Goal: Task Accomplishment & Management: Use online tool/utility

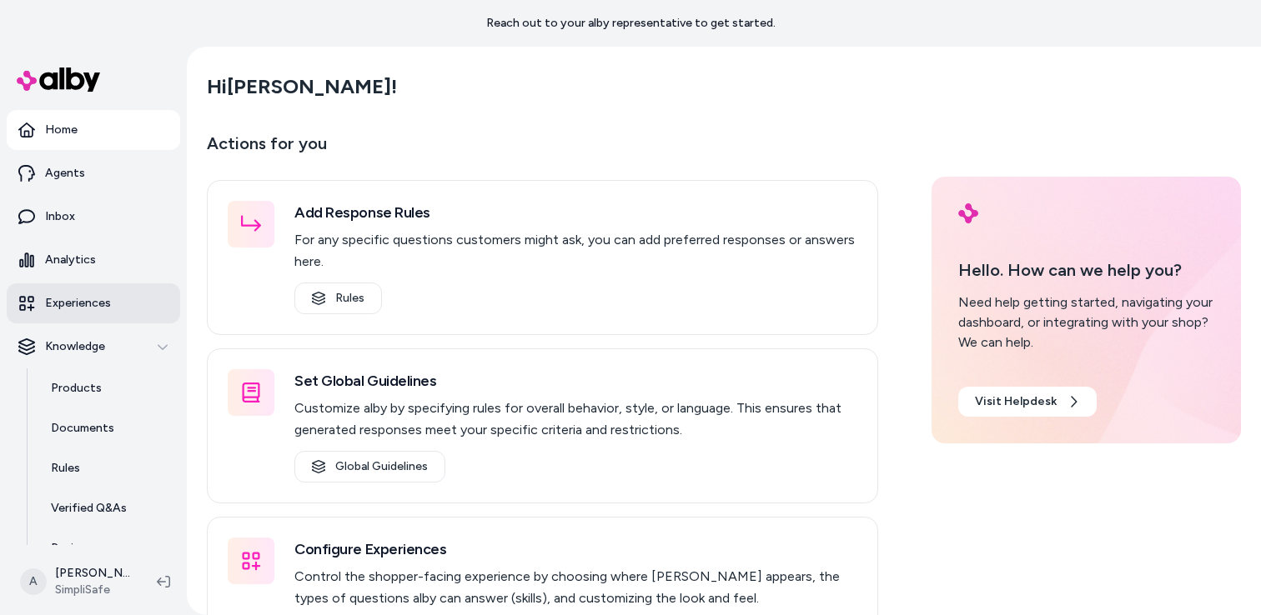
click at [100, 307] on p "Experiences" at bounding box center [78, 303] width 66 height 17
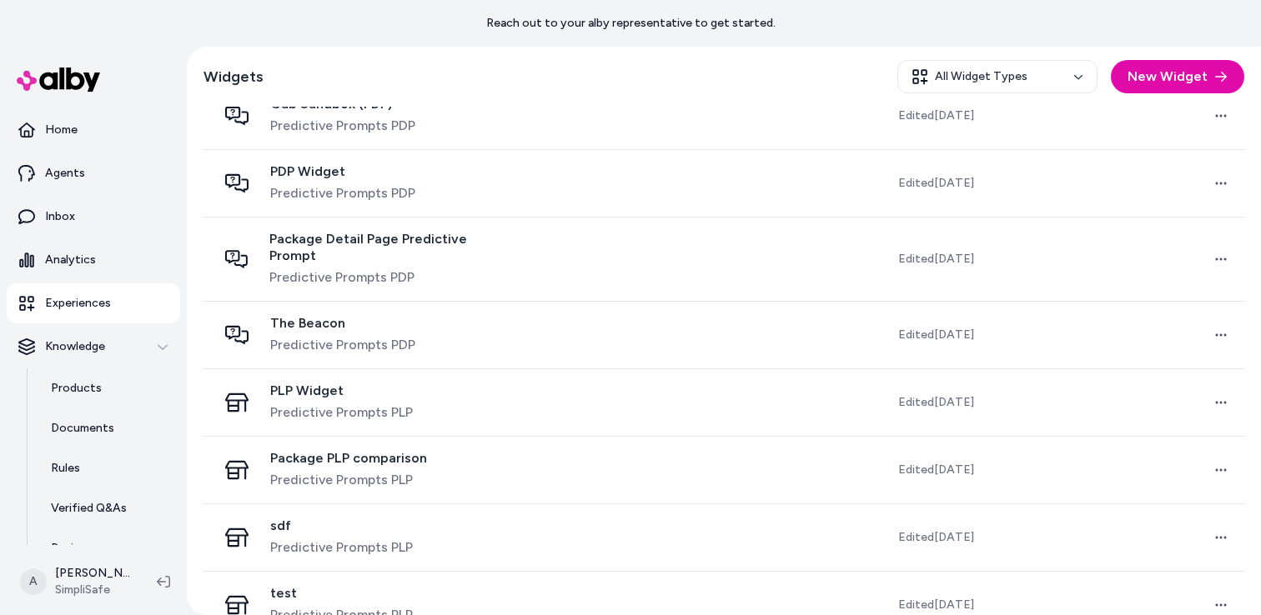
scroll to position [285, 0]
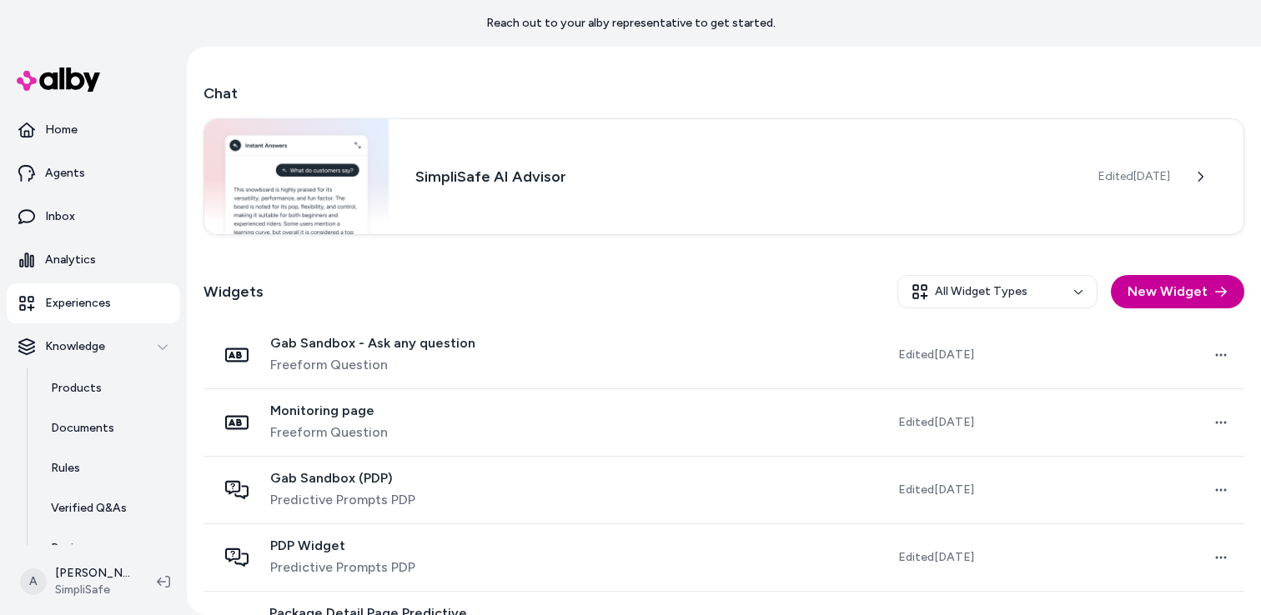
click at [1151, 295] on button "New Widget" at bounding box center [1177, 291] width 133 height 33
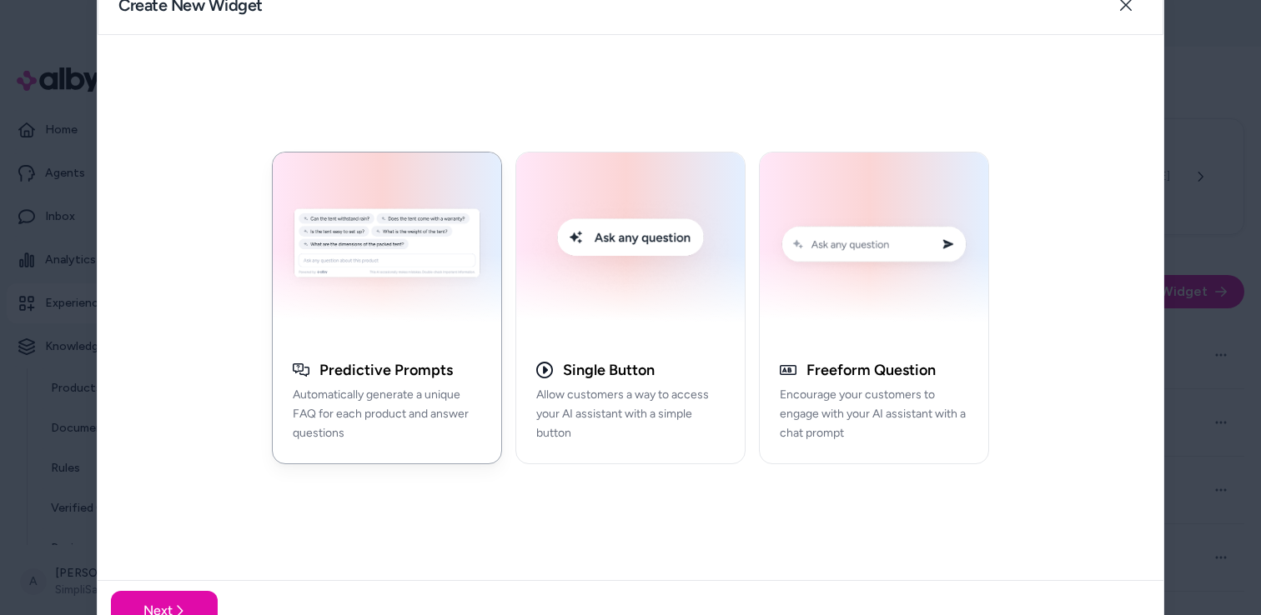
click at [412, 339] on div "button" at bounding box center [387, 247] width 228 height 188
click at [383, 296] on img "button" at bounding box center [387, 247] width 208 height 168
click at [382, 274] on img "button" at bounding box center [387, 247] width 208 height 168
click at [169, 605] on button "Next" at bounding box center [164, 611] width 107 height 40
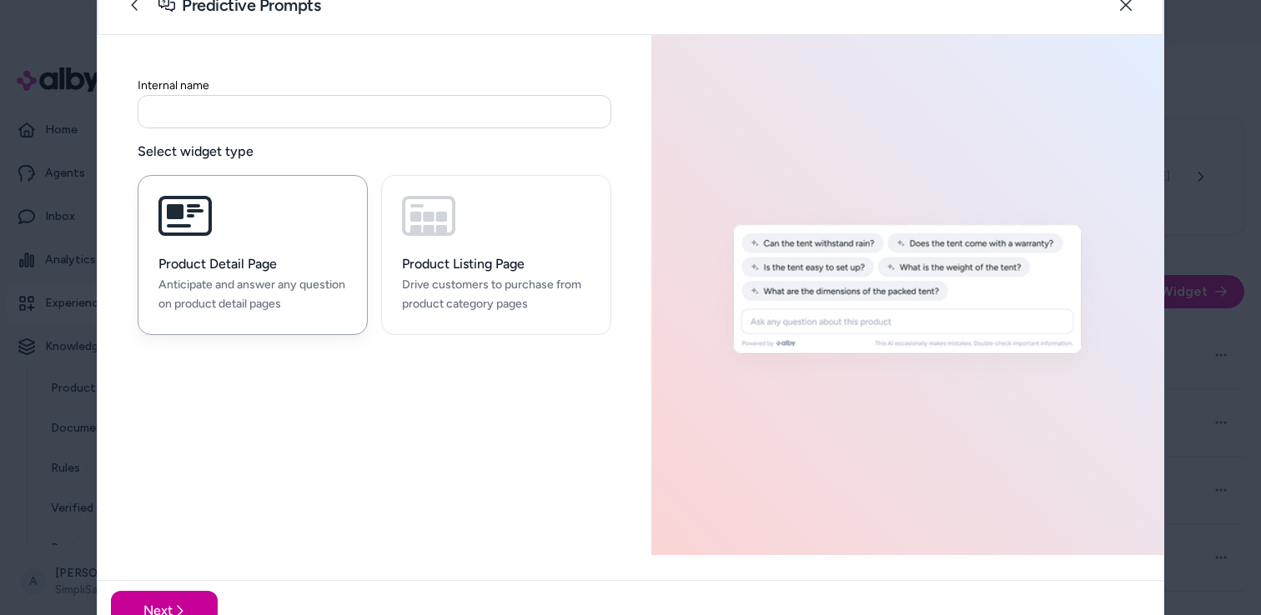
click at [169, 605] on button "Next" at bounding box center [164, 611] width 107 height 40
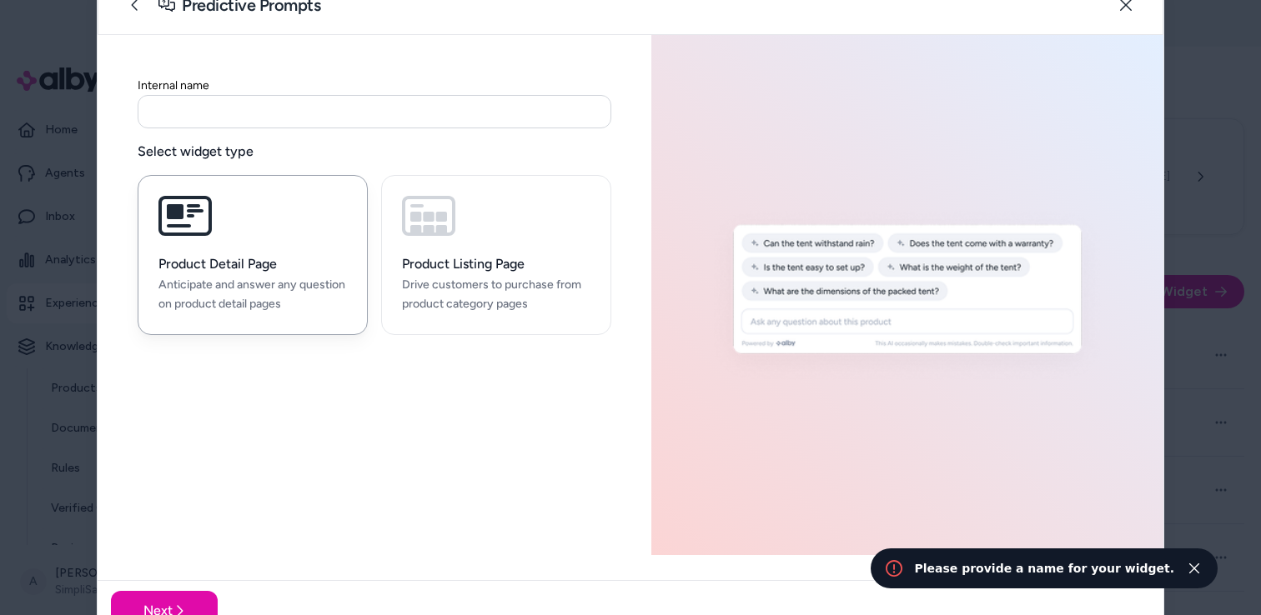
click at [193, 112] on input at bounding box center [375, 111] width 474 height 33
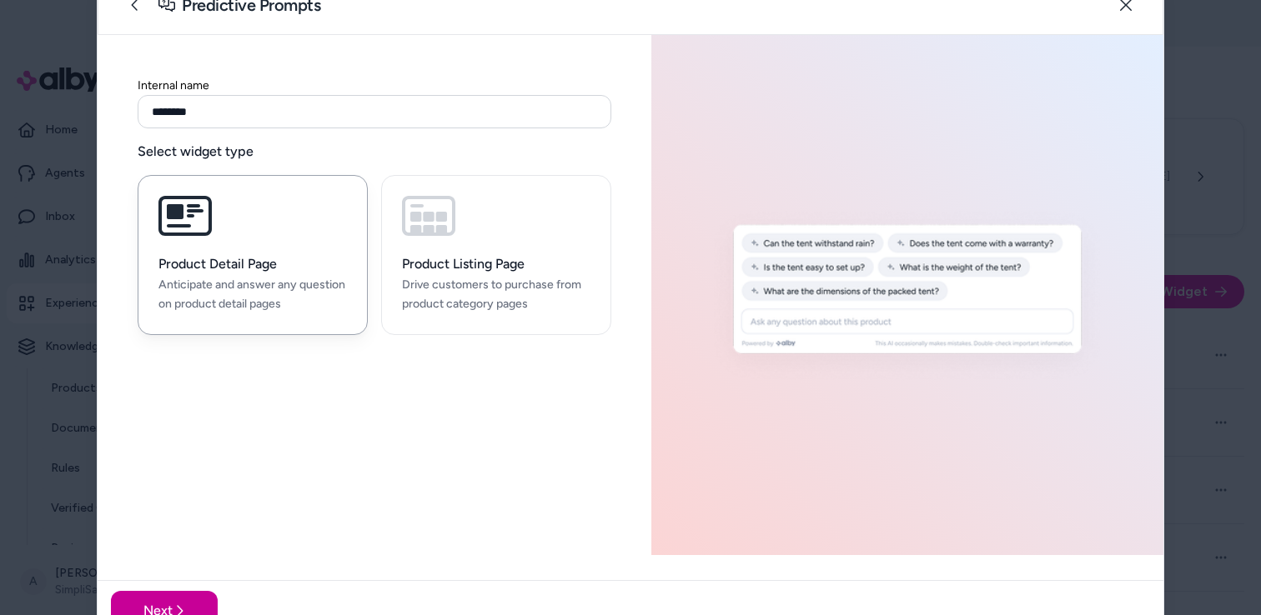
type input "********"
click at [167, 607] on button "Next" at bounding box center [164, 611] width 107 height 40
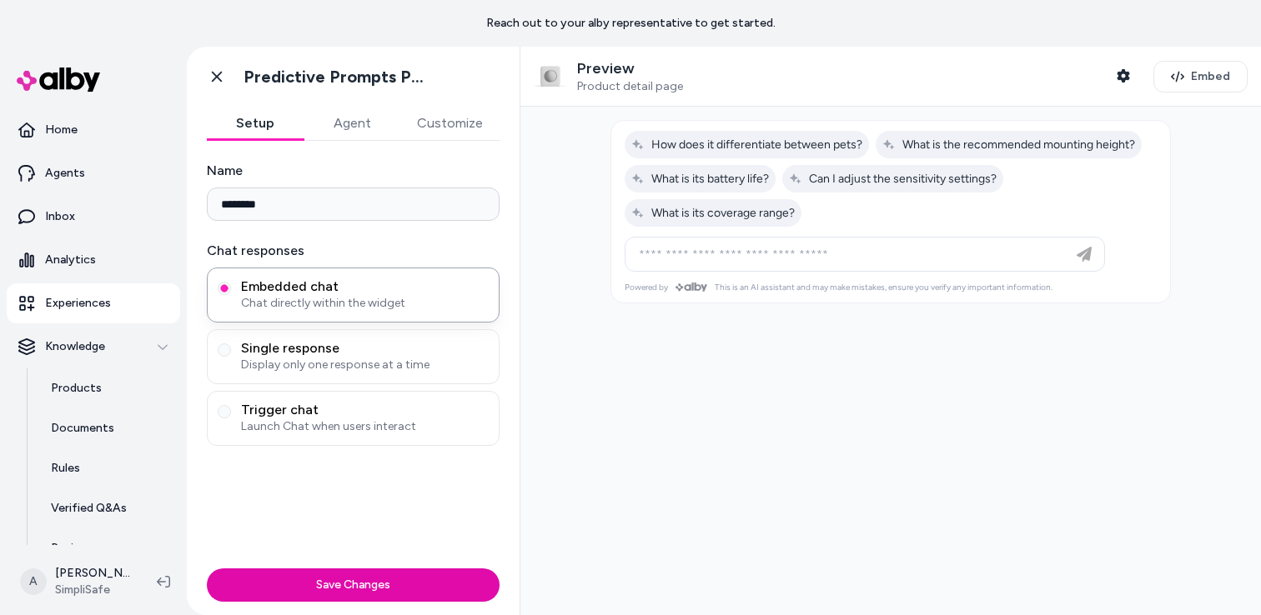
click at [620, 76] on p "Preview" at bounding box center [630, 68] width 106 height 19
click at [1124, 75] on icon "button" at bounding box center [1123, 75] width 13 height 13
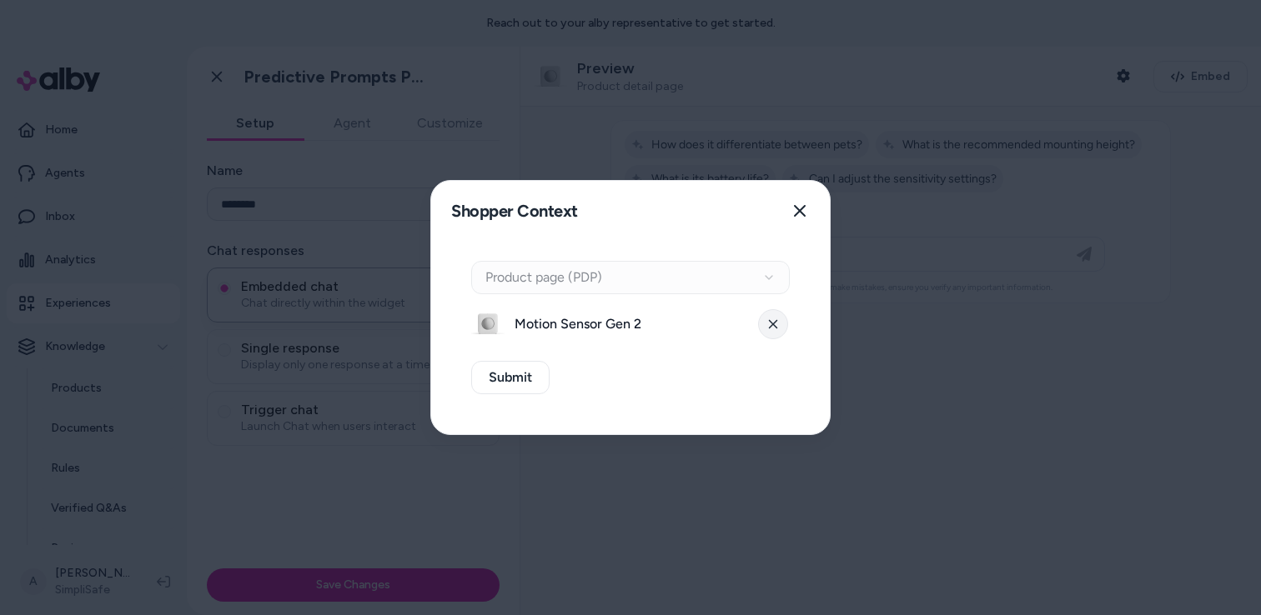
click at [771, 323] on icon at bounding box center [773, 324] width 8 height 8
click at [676, 266] on div "Context Type Product page (PDP)" at bounding box center [630, 277] width 319 height 33
click at [636, 279] on div "Context Type Product page (PDP)" at bounding box center [630, 277] width 319 height 33
click at [653, 325] on button "Select a product" at bounding box center [630, 324] width 319 height 33
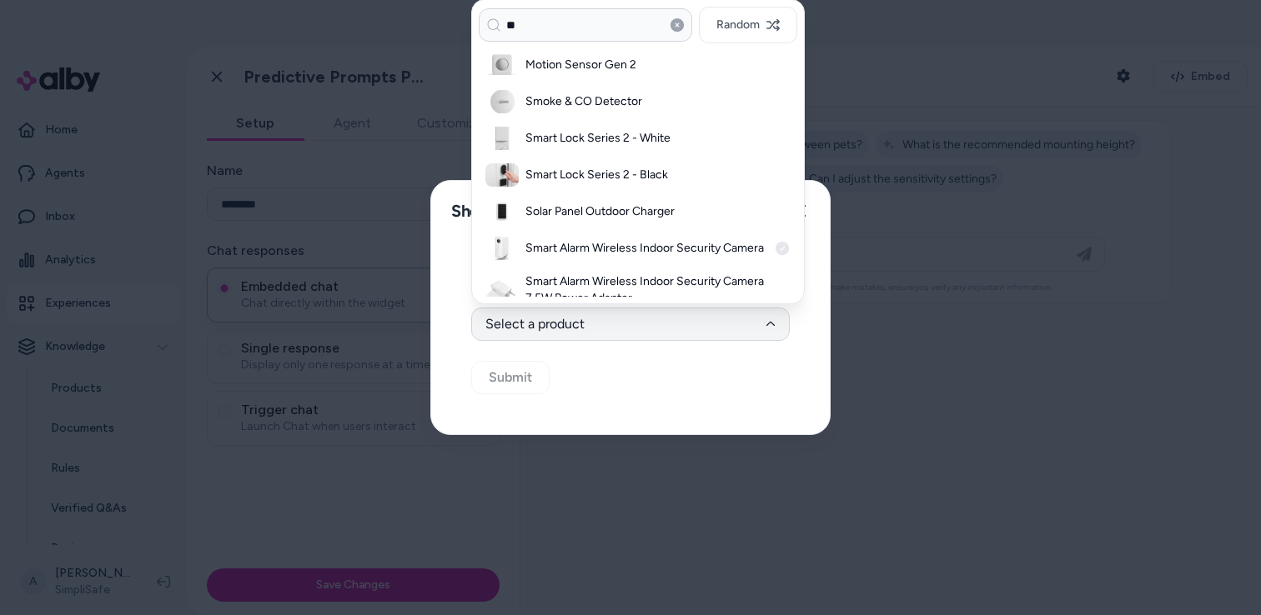
type input "*"
type input "******"
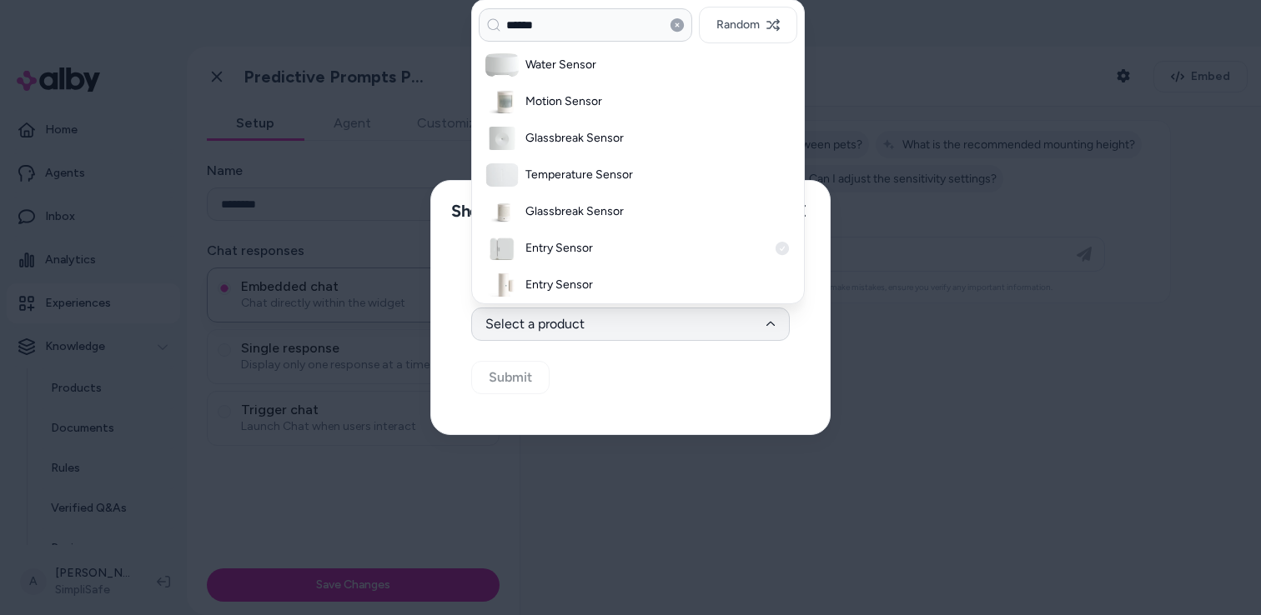
click at [552, 253] on h3 "Entry Sensor" at bounding box center [646, 248] width 242 height 17
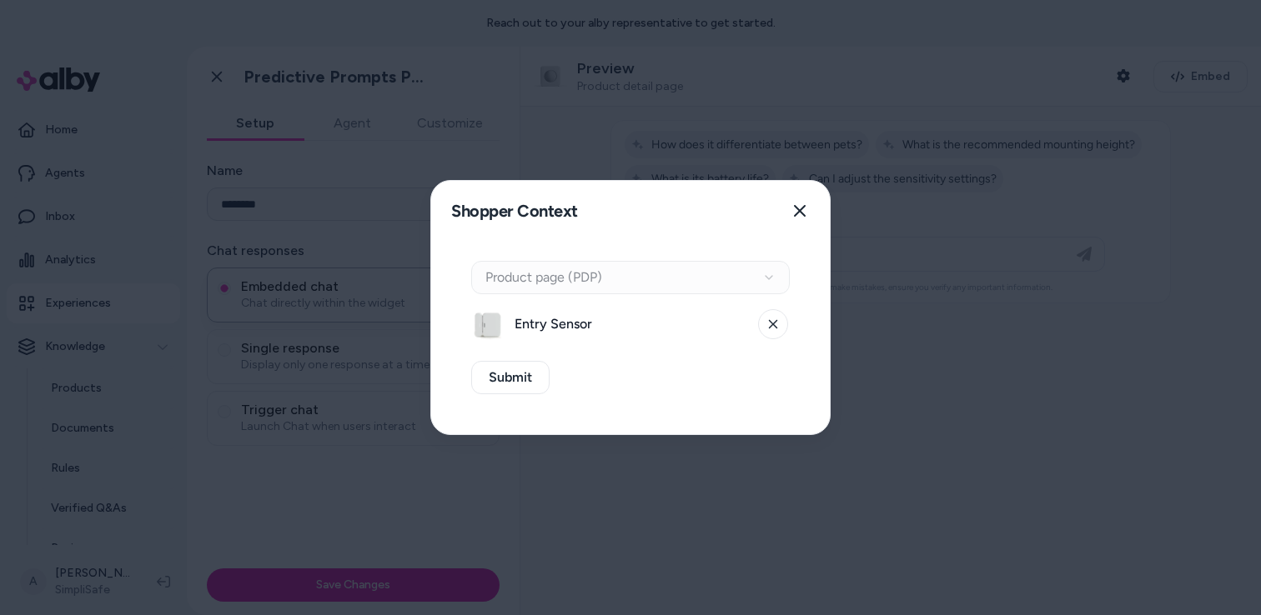
click at [570, 271] on div "Context Type Product page (PDP)" at bounding box center [630, 277] width 319 height 33
click at [636, 320] on span "Entry Sensor" at bounding box center [631, 324] width 233 height 20
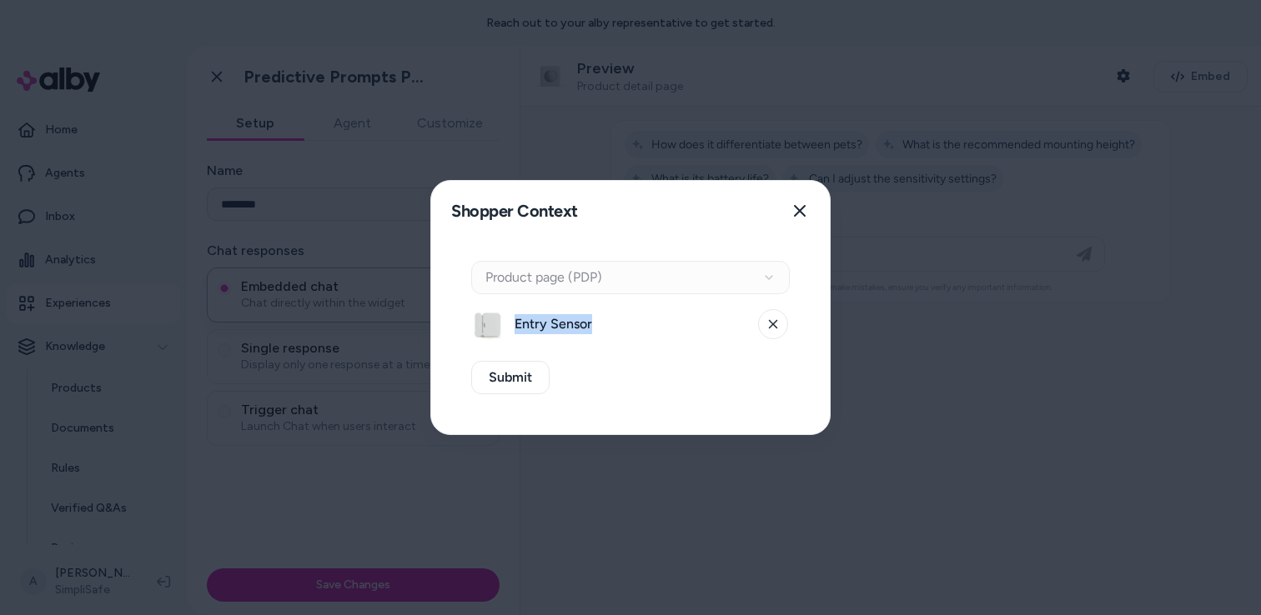
click at [636, 320] on span "Entry Sensor" at bounding box center [631, 324] width 233 height 20
click at [610, 329] on span "Entry Sensor" at bounding box center [631, 324] width 233 height 20
click at [594, 326] on span "Entry Sensor" at bounding box center [631, 324] width 233 height 20
click at [593, 327] on span "Entry Sensor" at bounding box center [631, 324] width 233 height 20
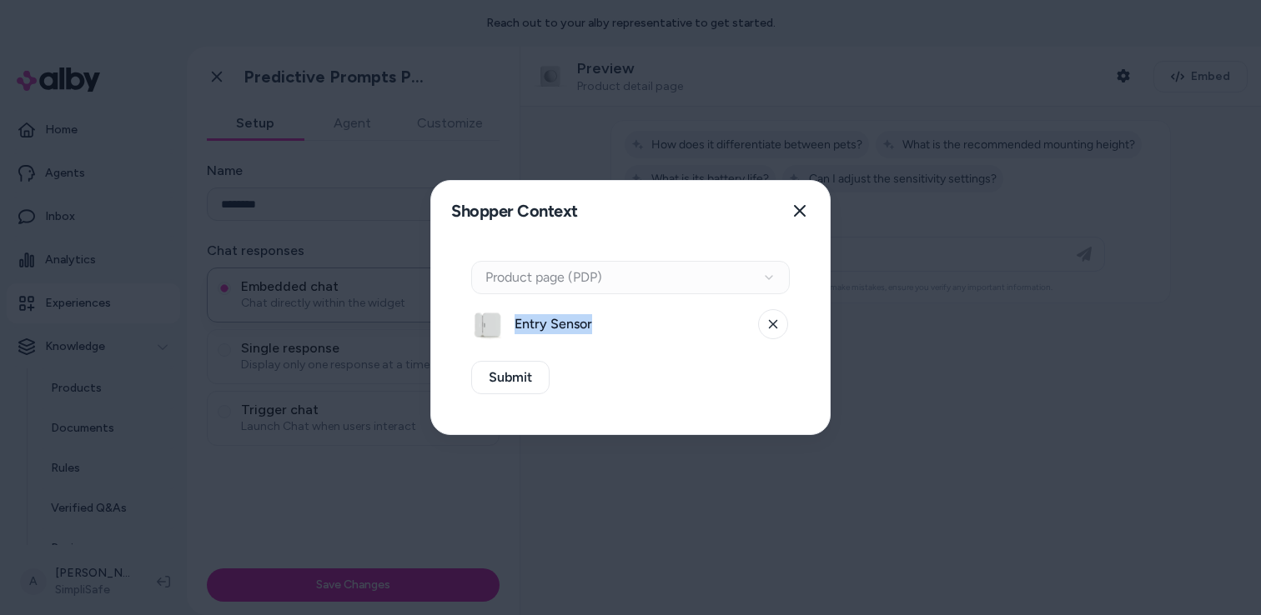
click at [593, 327] on span "Entry Sensor" at bounding box center [631, 324] width 233 height 20
drag, startPoint x: 593, startPoint y: 327, endPoint x: 585, endPoint y: 297, distance: 31.2
click at [591, 325] on span "Entry Sensor" at bounding box center [631, 324] width 233 height 20
click at [585, 297] on div "Context Type Product page (PDP) Entry Sensor" at bounding box center [630, 301] width 319 height 80
click at [580, 286] on div "Context Type Product page (PDP)" at bounding box center [630, 277] width 319 height 33
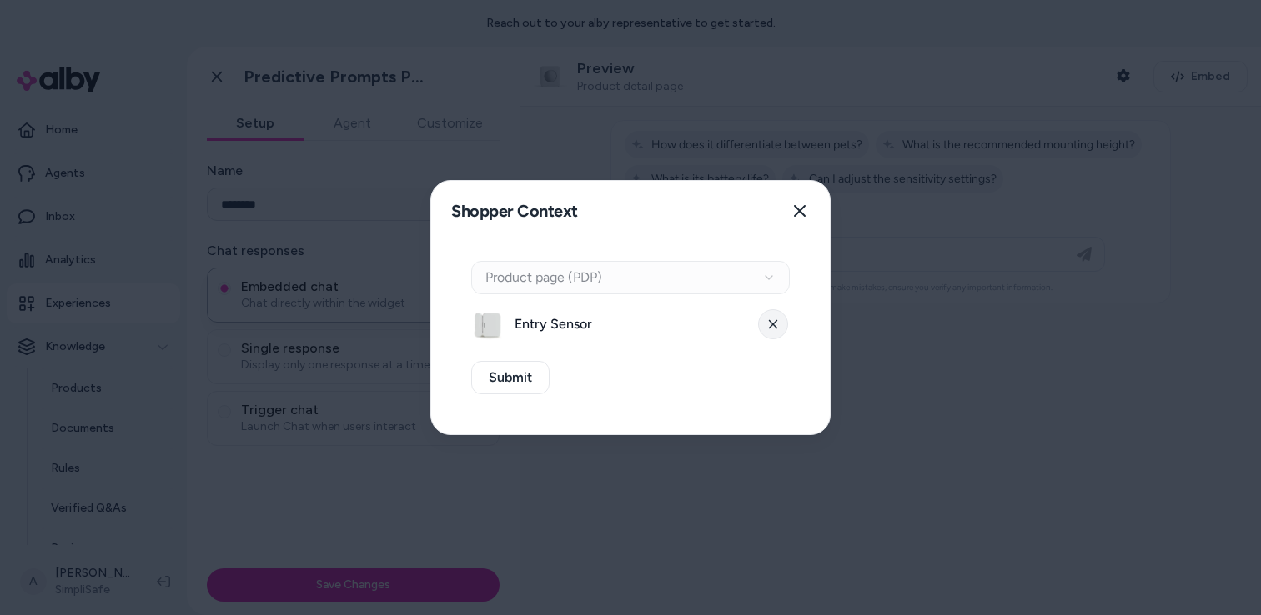
click at [775, 332] on button at bounding box center [773, 324] width 30 height 30
click at [632, 318] on button "Select a product" at bounding box center [630, 324] width 319 height 33
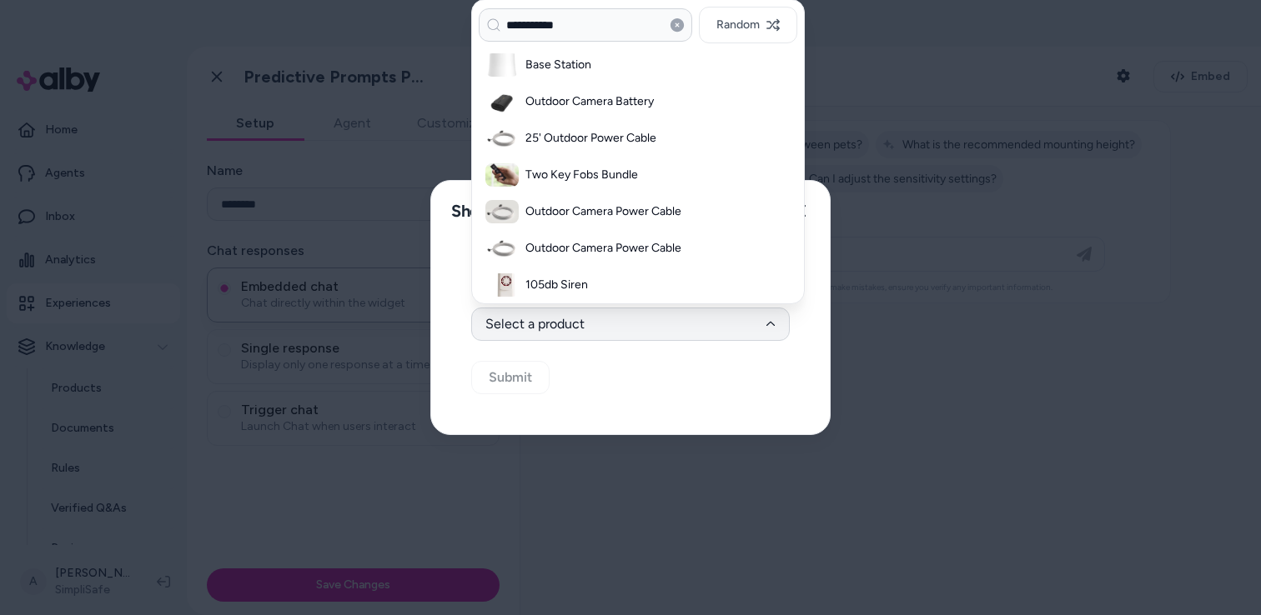
drag, startPoint x: 576, startPoint y: 28, endPoint x: 411, endPoint y: 10, distance: 166.0
click at [411, 10] on body "**********" at bounding box center [630, 307] width 1261 height 615
type input "******"
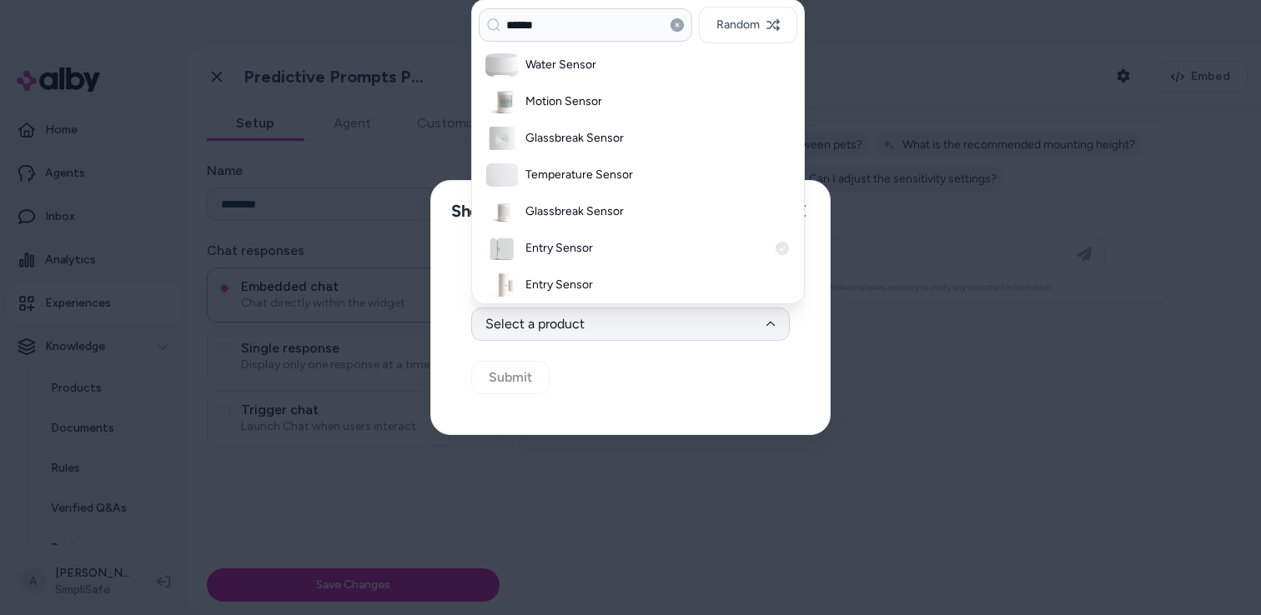
click at [557, 246] on h3 "Entry Sensor" at bounding box center [646, 248] width 242 height 17
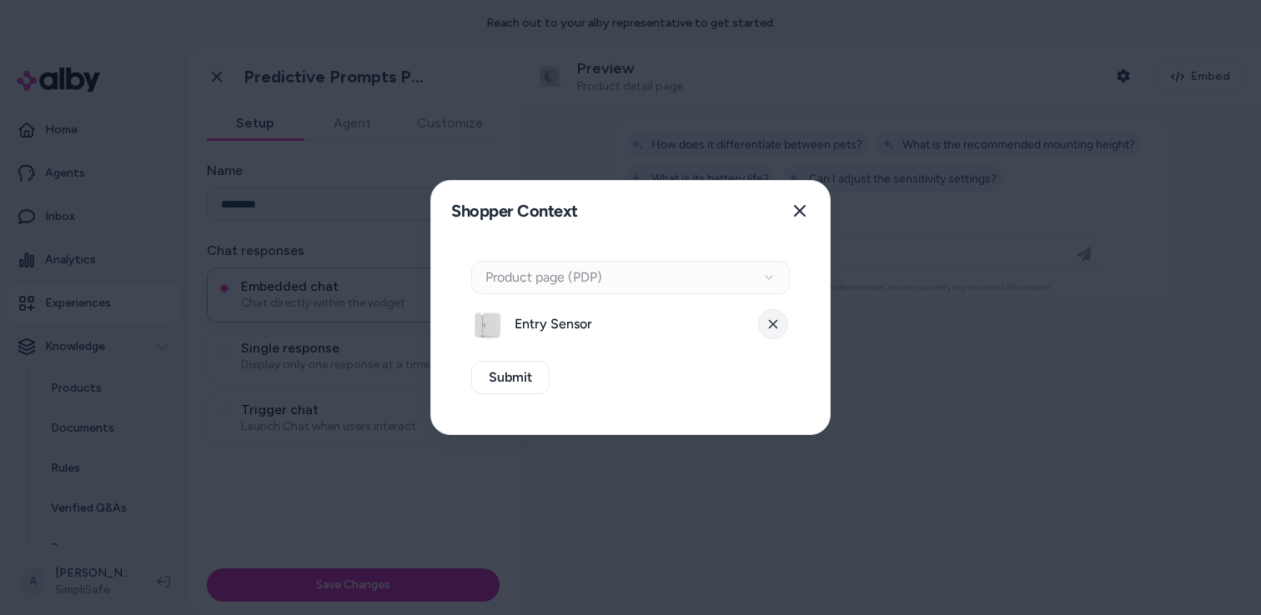
click at [775, 327] on icon at bounding box center [773, 324] width 10 height 10
click at [801, 215] on icon "button" at bounding box center [799, 210] width 13 height 13
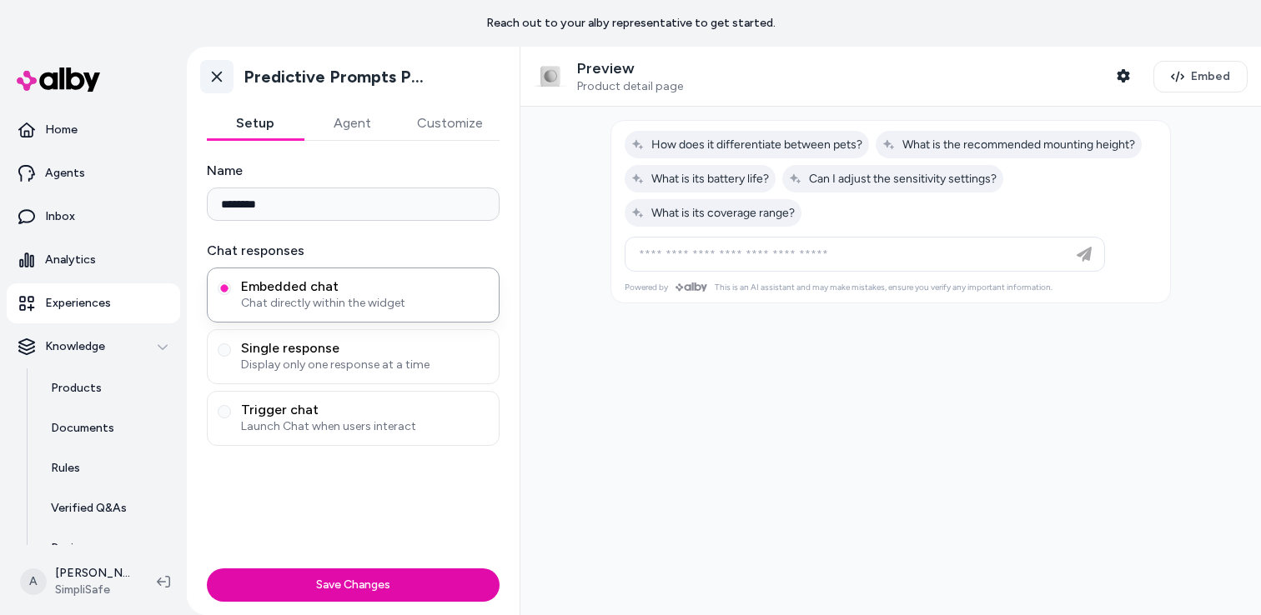
click at [209, 81] on icon at bounding box center [216, 76] width 17 height 17
